Goal: Information Seeking & Learning: Learn about a topic

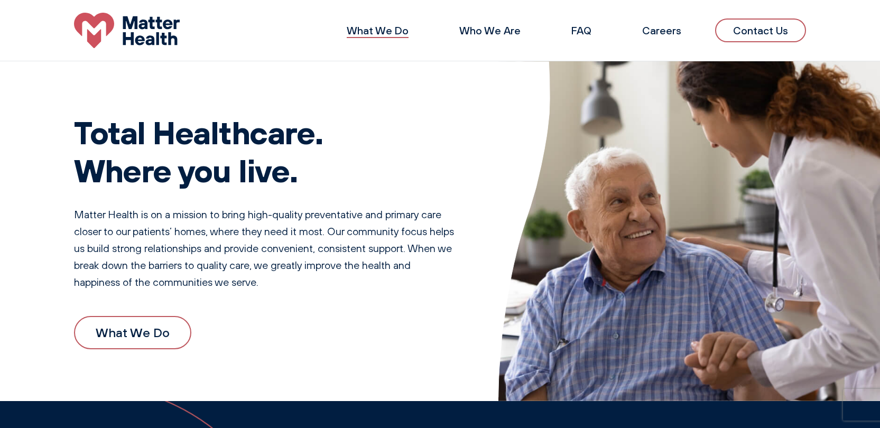
click at [394, 32] on link "What We Do" at bounding box center [378, 30] width 62 height 13
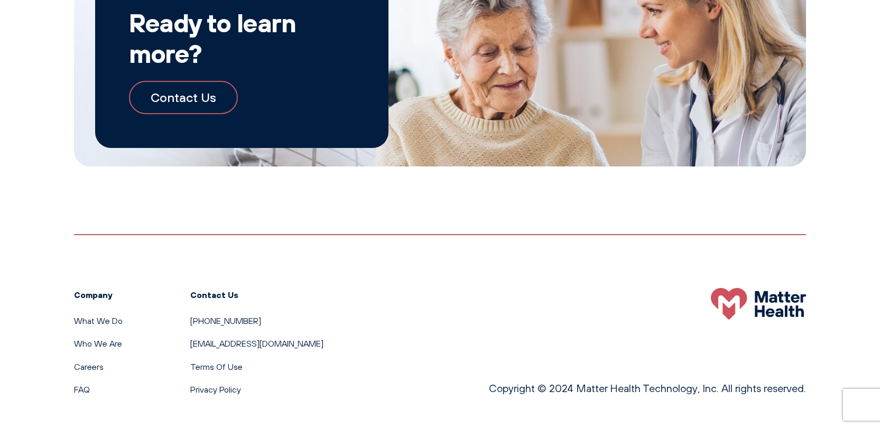
scroll to position [1178, 0]
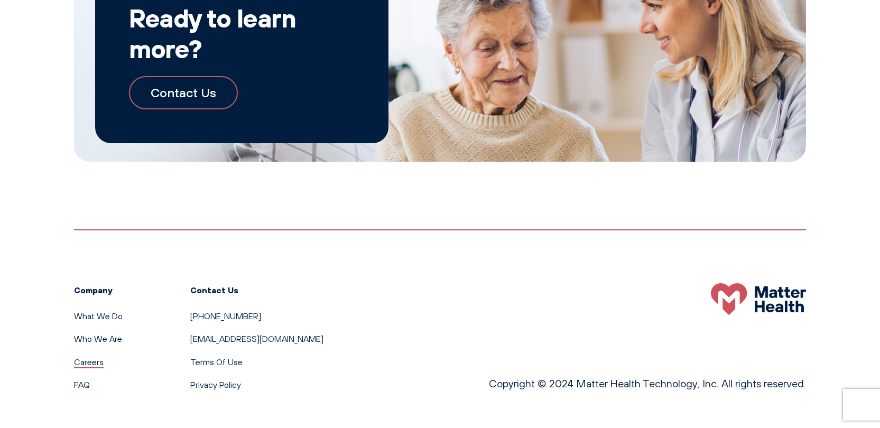
click at [85, 357] on link "Careers" at bounding box center [89, 362] width 30 height 11
click at [110, 333] on link "Who We Are" at bounding box center [98, 338] width 48 height 11
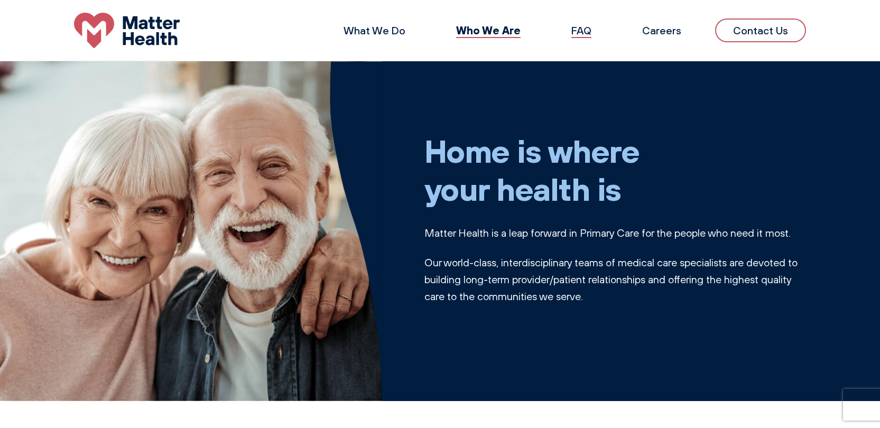
click at [589, 29] on link "FAQ" at bounding box center [581, 30] width 20 height 13
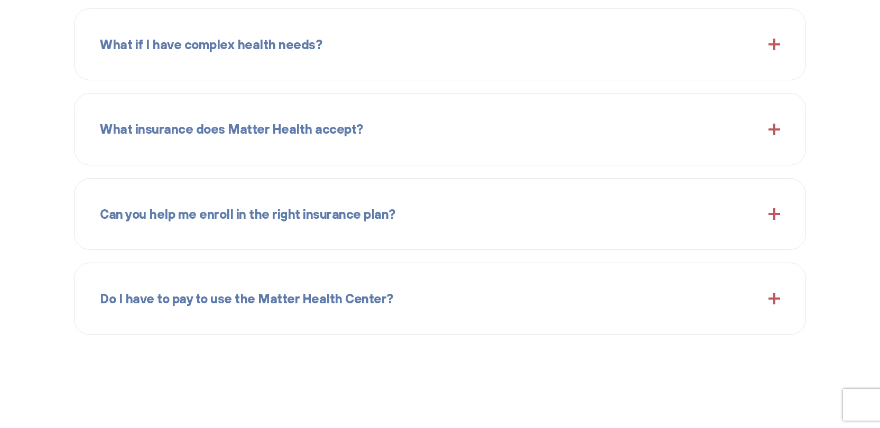
scroll to position [1411, 0]
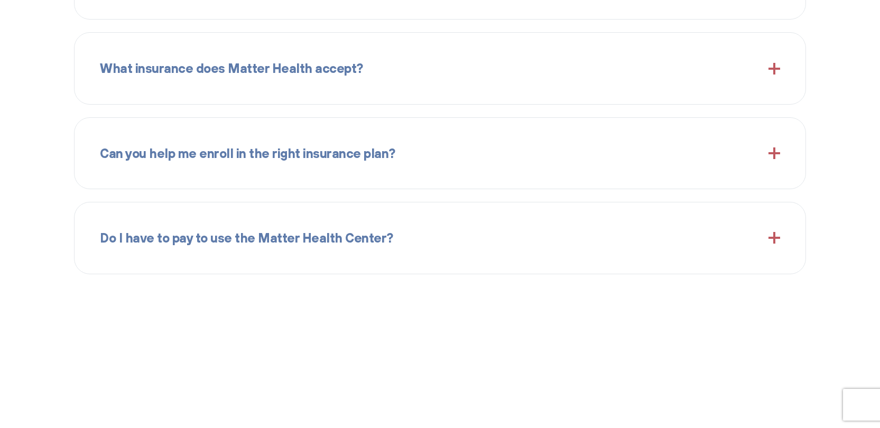
click at [295, 234] on span "Do I have to pay to use the Matter Health Center?" at bounding box center [246, 238] width 293 height 20
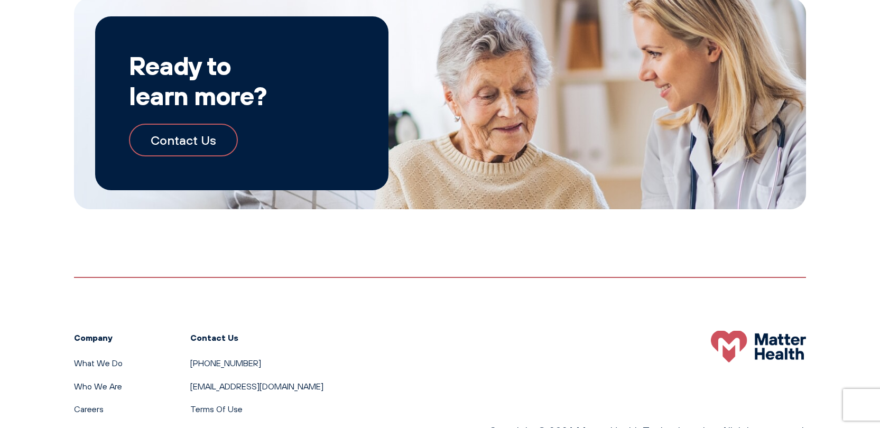
scroll to position [1887, 0]
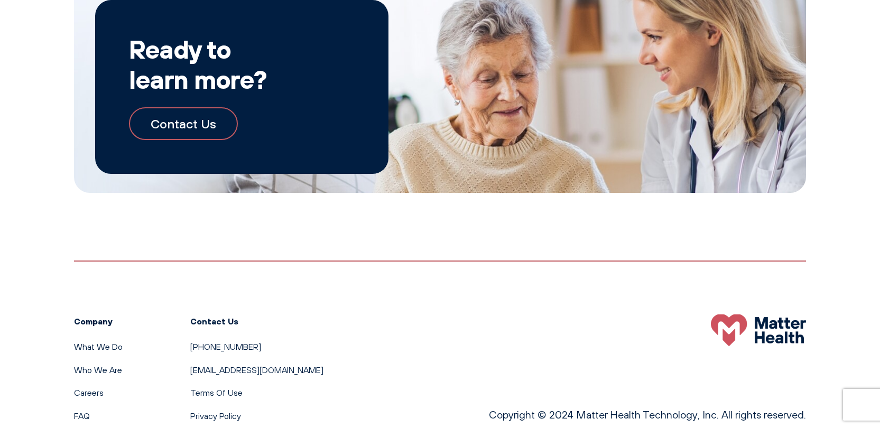
click at [199, 113] on link "Contact Us" at bounding box center [183, 123] width 109 height 33
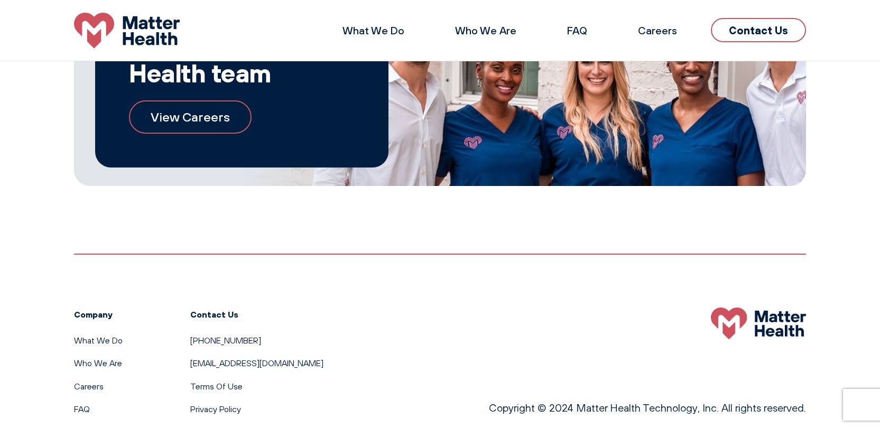
scroll to position [596, 0]
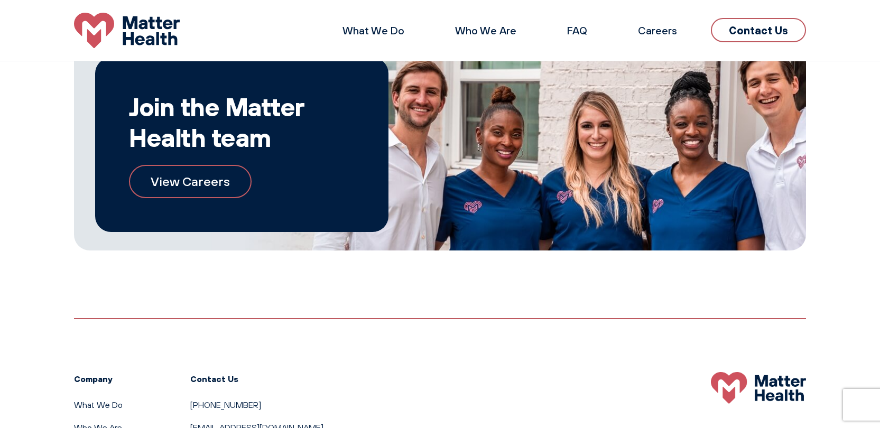
click at [202, 181] on link "View Careers" at bounding box center [190, 181] width 123 height 33
